Goal: Transaction & Acquisition: Purchase product/service

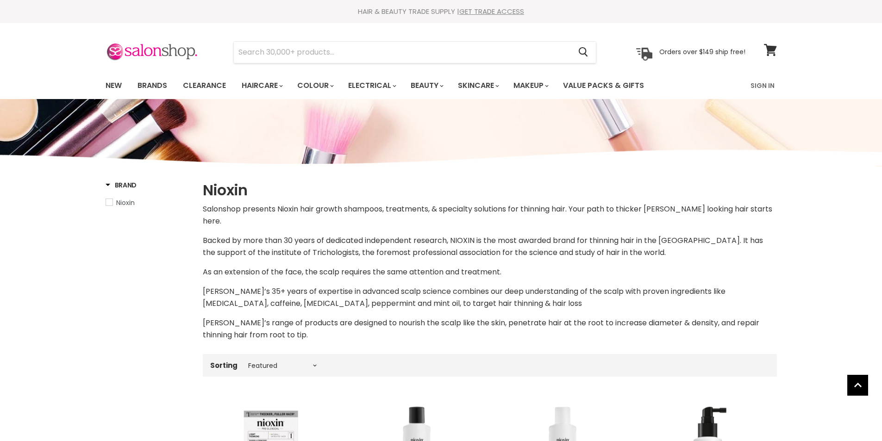
select select "manual"
click at [119, 86] on link "New" at bounding box center [114, 85] width 30 height 19
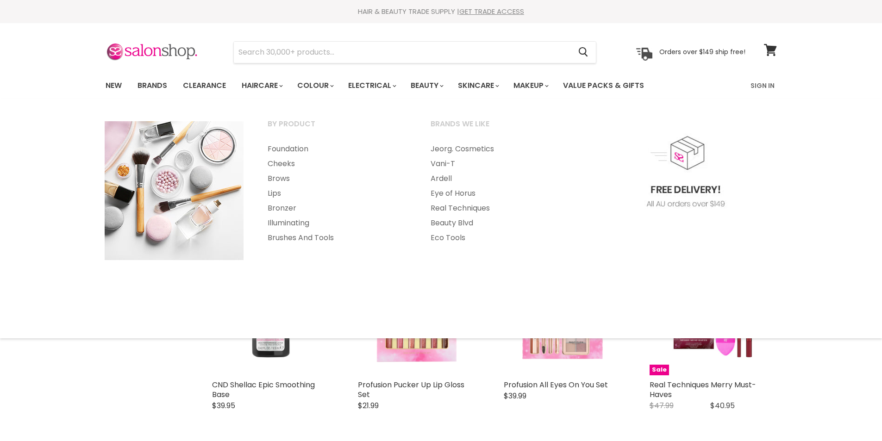
select select "created-descending"
